Goal: Task Accomplishment & Management: Manage account settings

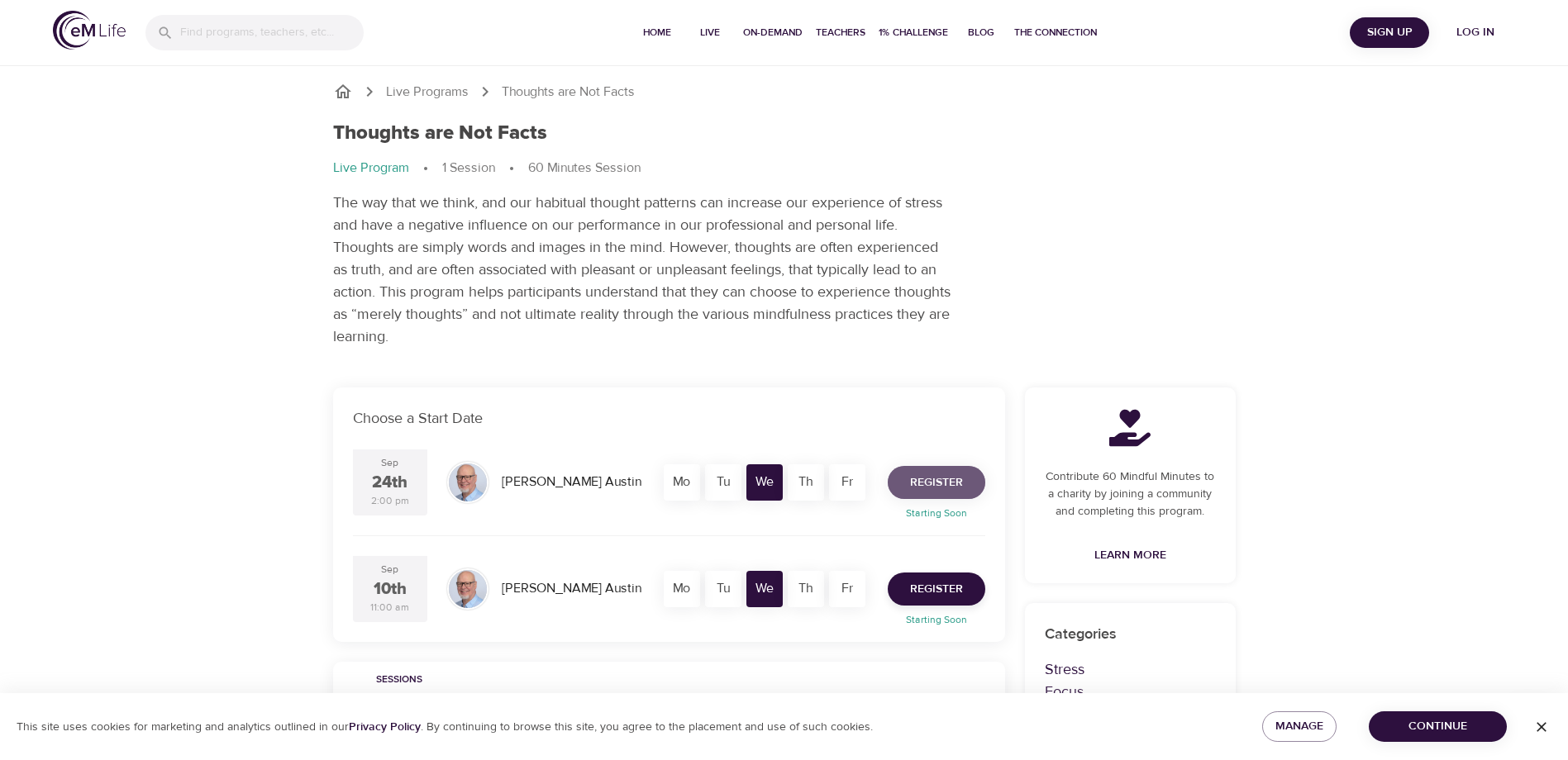
click at [929, 471] on button "Register" at bounding box center [936, 482] width 98 height 33
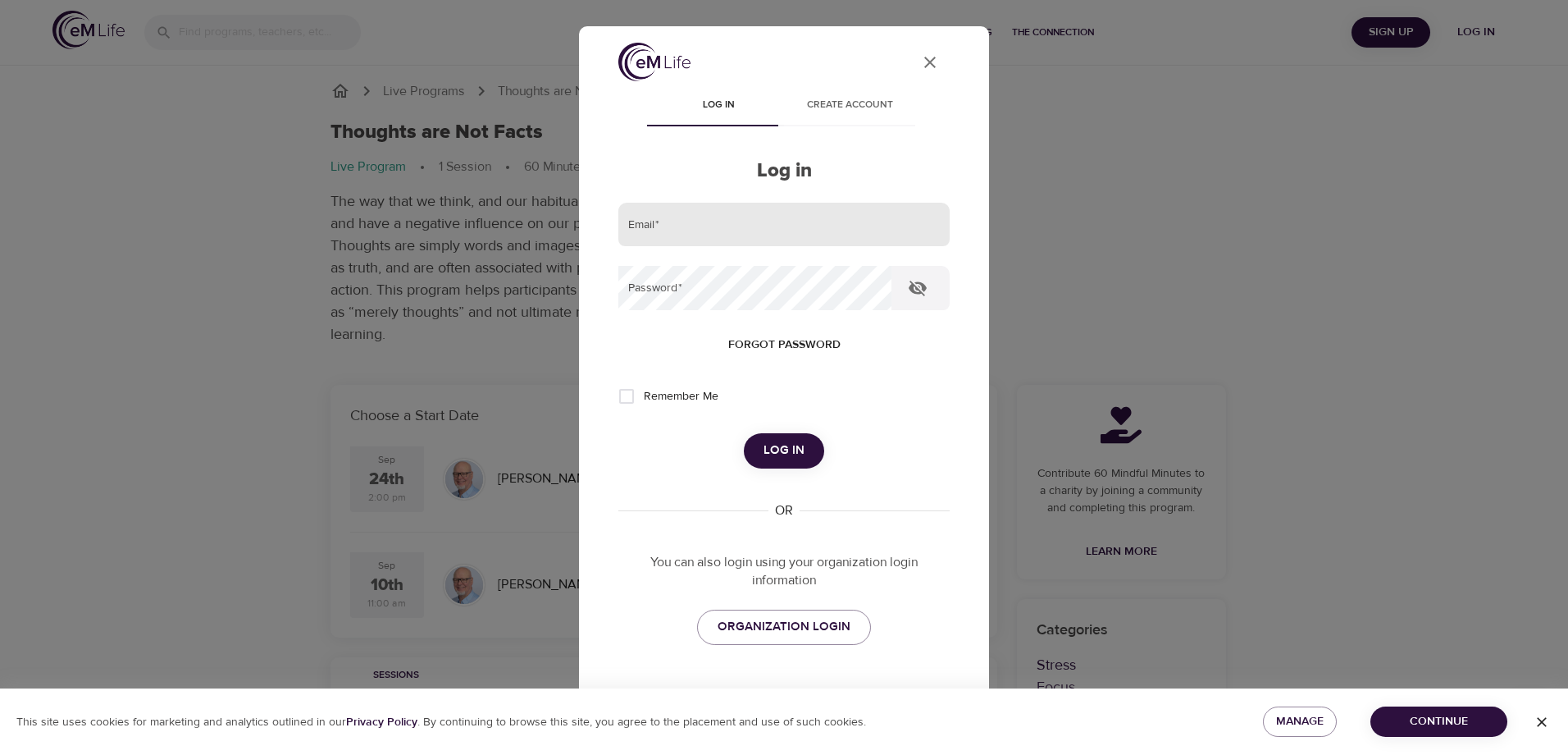
click at [689, 233] on input "email" at bounding box center [784, 225] width 332 height 45
type input "[EMAIL_ADDRESS][DOMAIN_NAME]"
click at [764, 449] on span "Log in" at bounding box center [784, 450] width 41 height 21
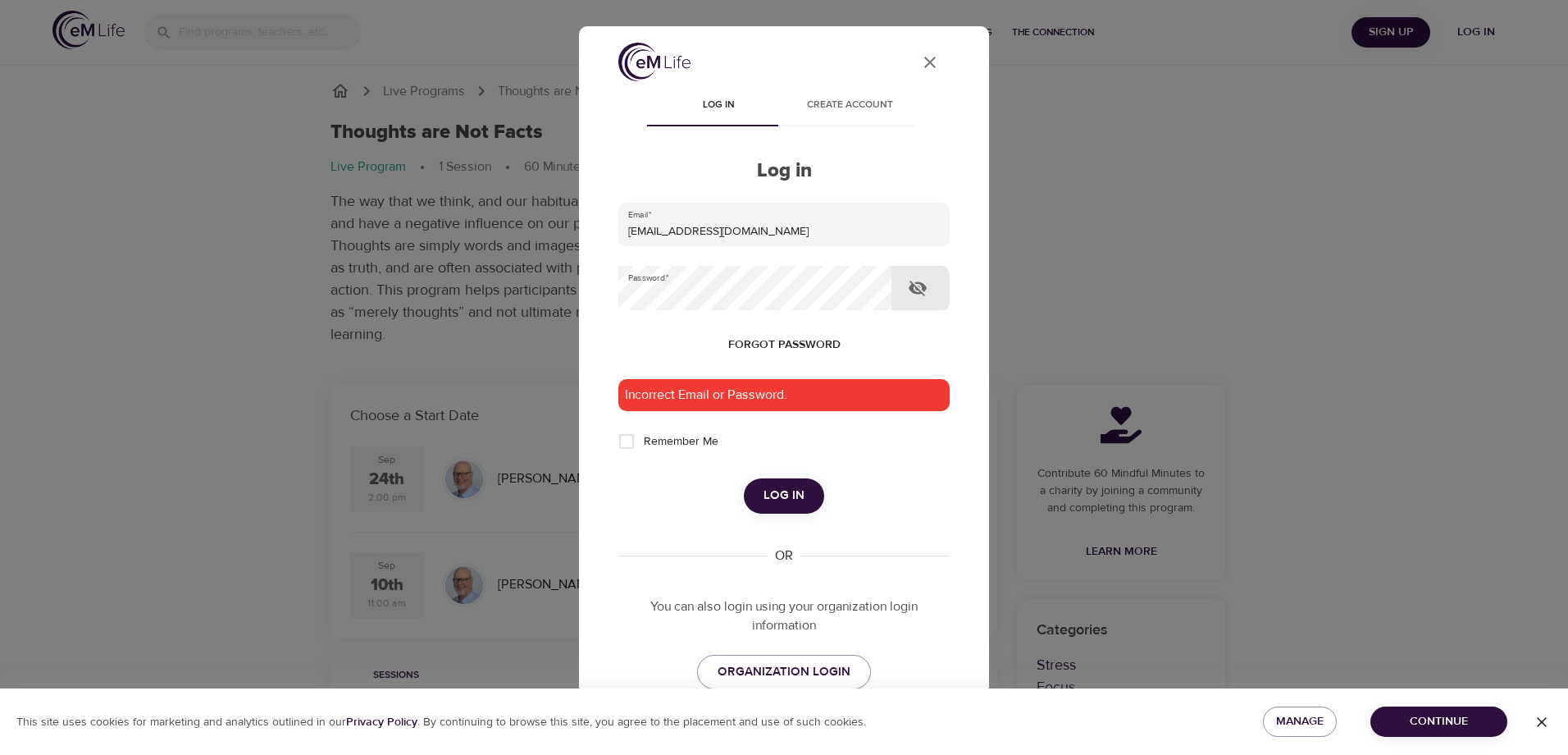
click at [918, 288] on icon "button" at bounding box center [917, 288] width 18 height 16
click at [764, 404] on div "Incorrect Email or Password." at bounding box center [784, 395] width 332 height 32
click at [764, 497] on span "Log in" at bounding box center [784, 495] width 41 height 21
click at [913, 278] on icon "button" at bounding box center [917, 287] width 19 height 19
click at [922, 291] on icon "button" at bounding box center [917, 287] width 19 height 19
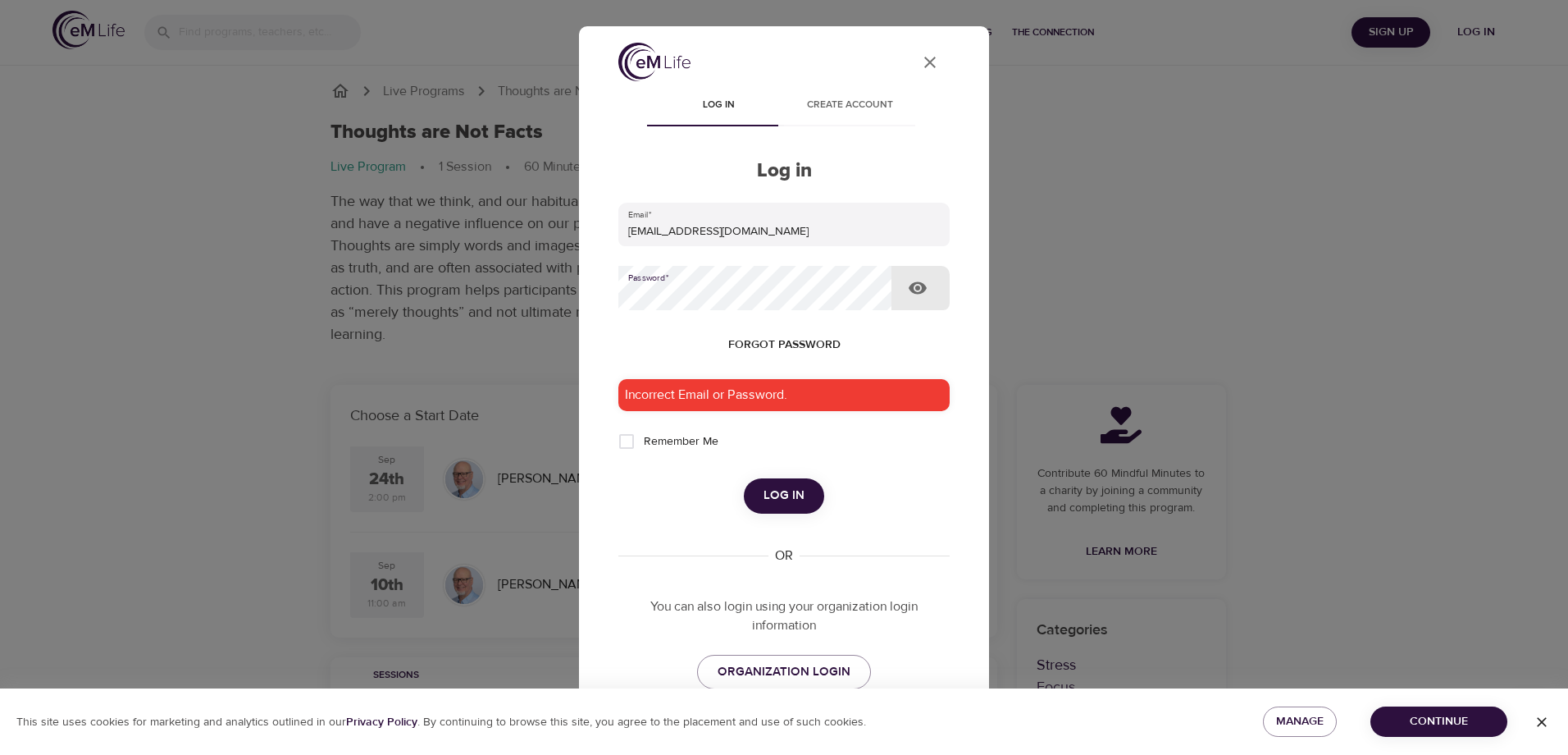
click at [772, 487] on span "Log in" at bounding box center [784, 495] width 41 height 21
click at [795, 345] on span "Forgot password" at bounding box center [784, 345] width 112 height 20
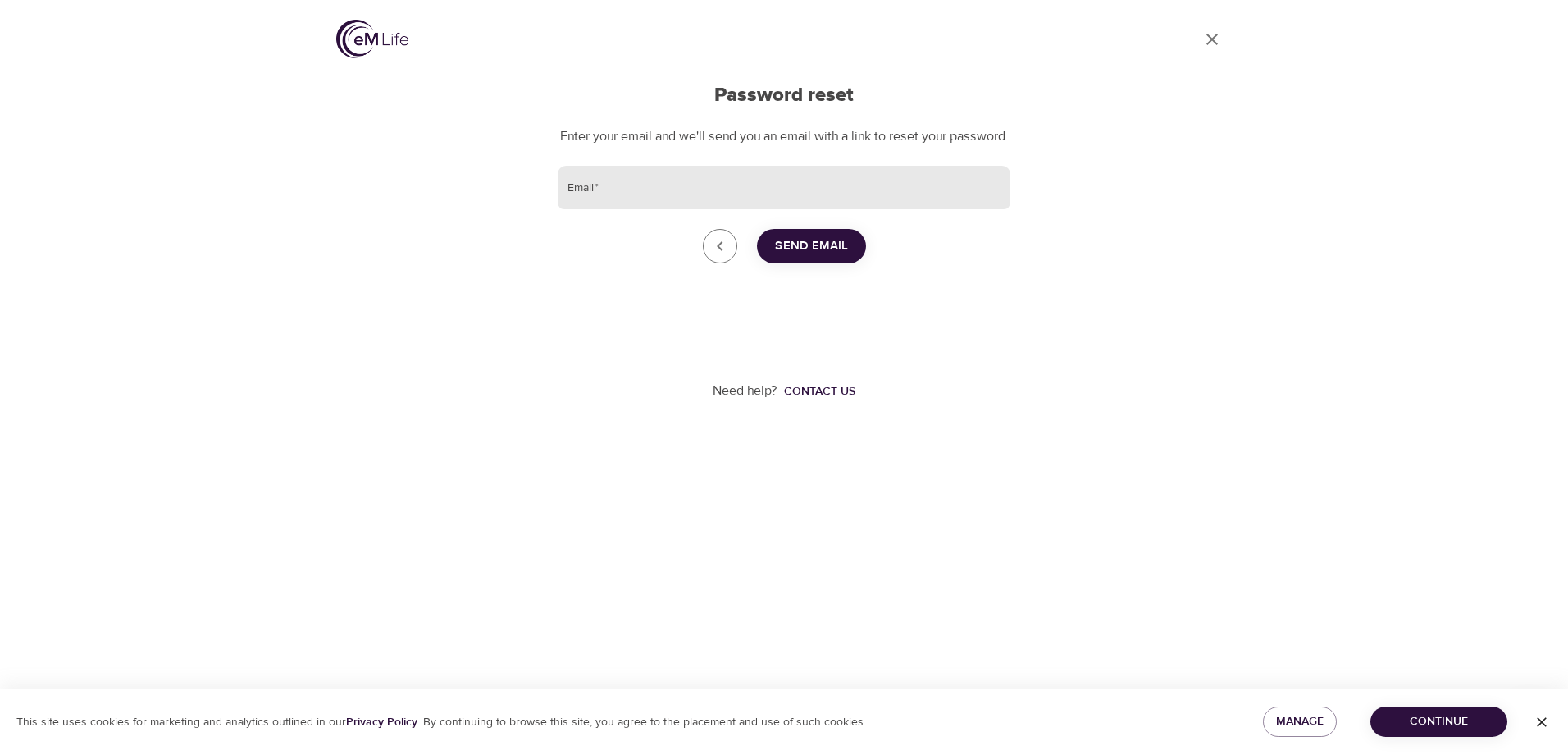
click at [630, 208] on input "Email   *" at bounding box center [784, 188] width 453 height 45
type input "[EMAIL_ADDRESS][DOMAIN_NAME]"
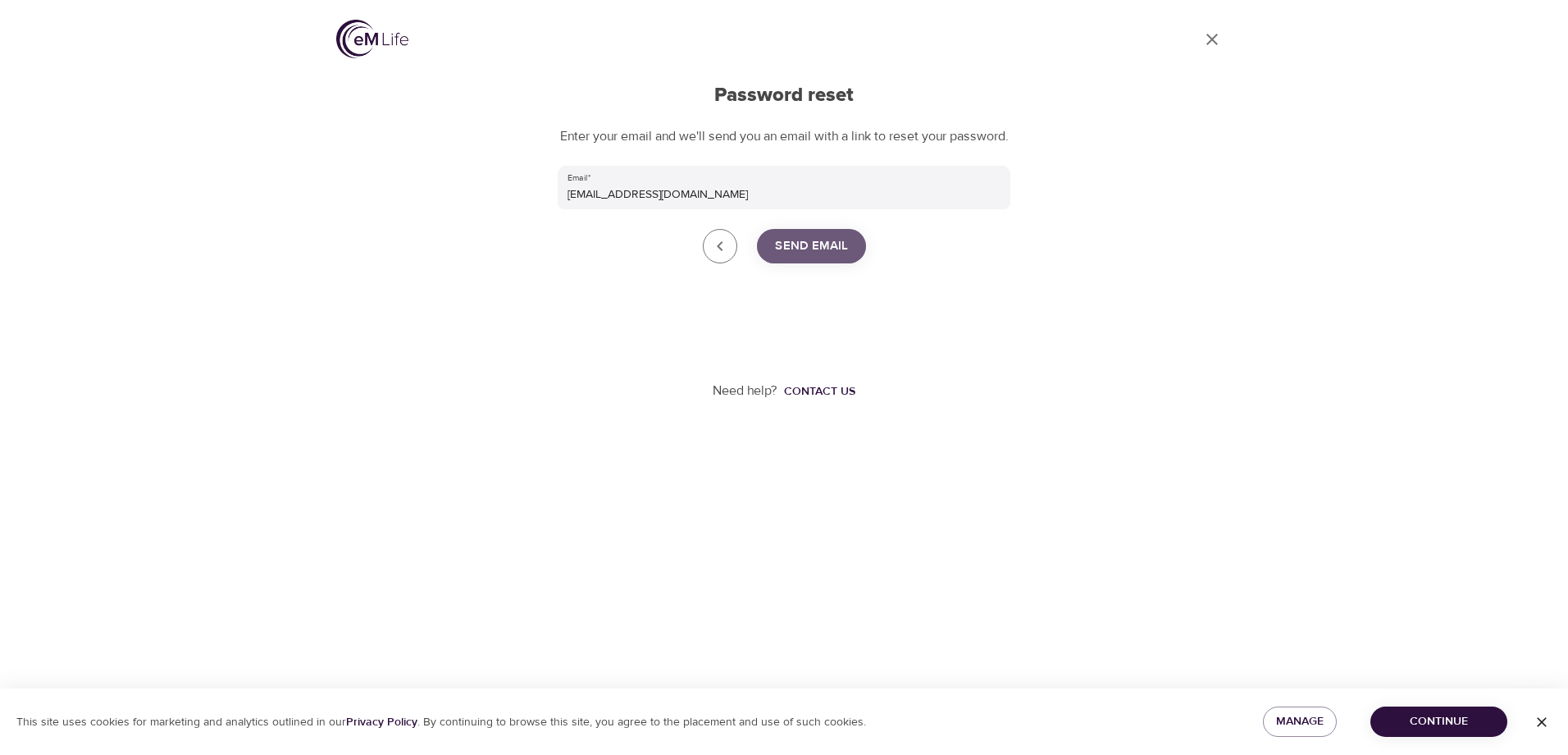
click at [824, 257] on span "Send Email" at bounding box center [811, 246] width 73 height 21
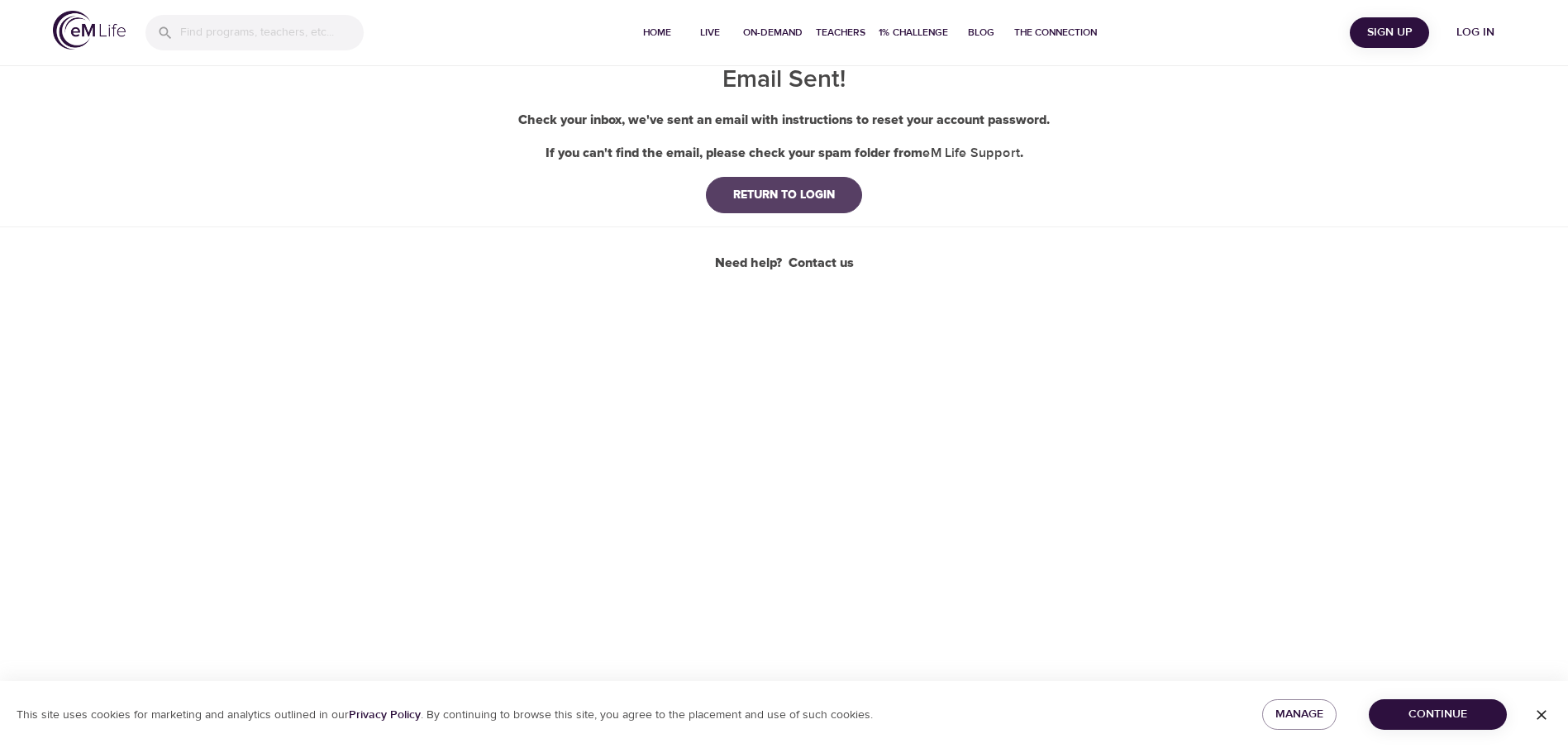
click at [771, 197] on div "RETURN TO LOGIN" at bounding box center [783, 194] width 128 height 16
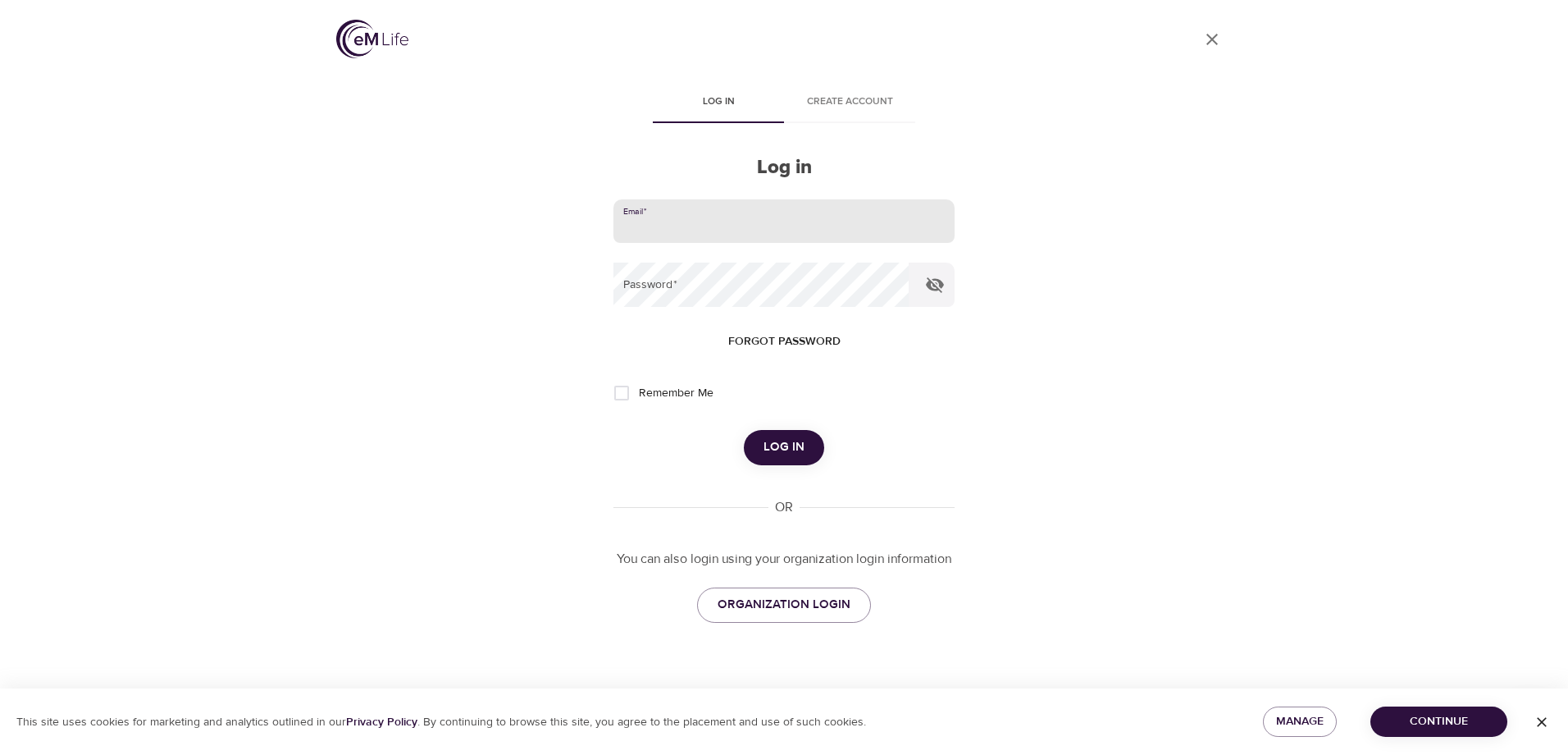
click at [739, 228] on input "email" at bounding box center [784, 222] width 341 height 45
type input "[EMAIL_ADDRESS][DOMAIN_NAME]"
